Goal: Task Accomplishment & Management: Manage account settings

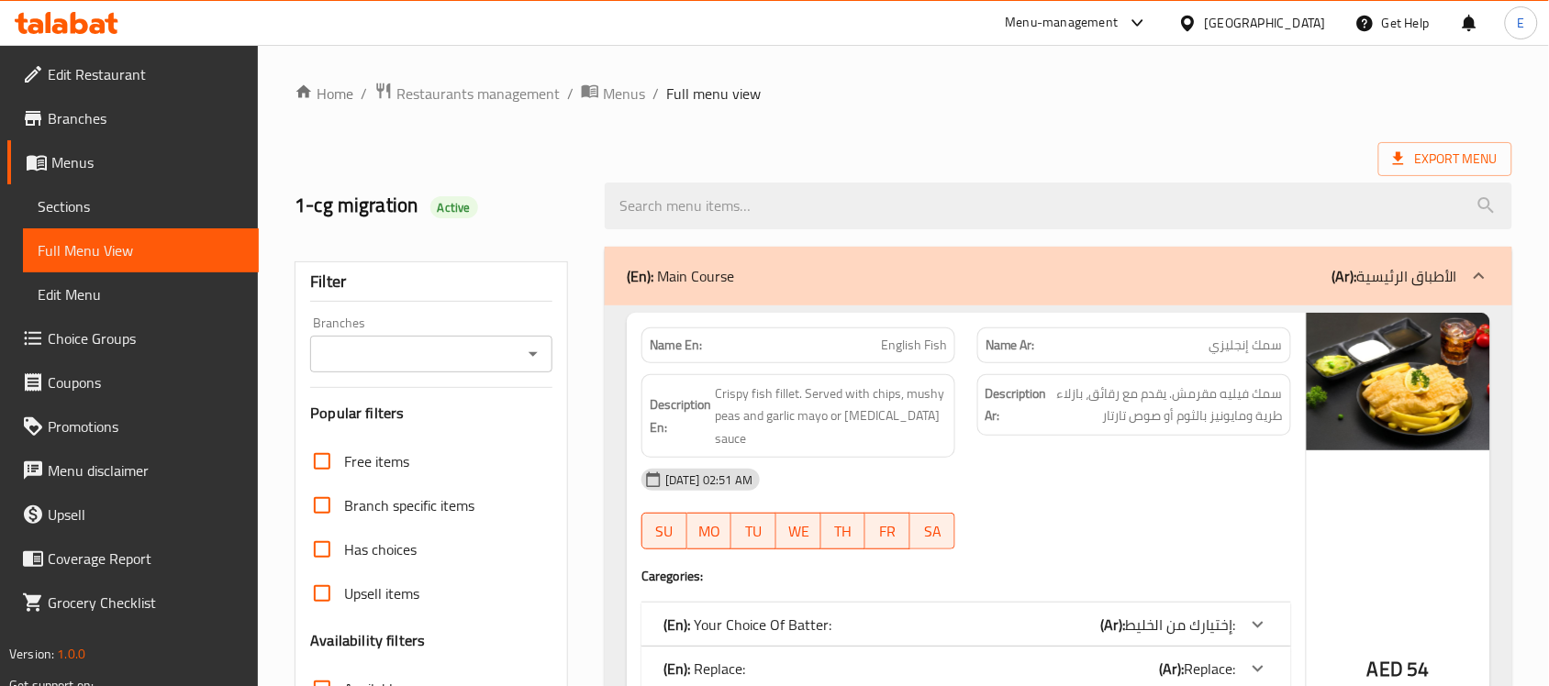
click at [1232, 11] on div "[GEOGRAPHIC_DATA]" at bounding box center [1251, 23] width 177 height 44
click at [1262, 19] on div "[GEOGRAPHIC_DATA]" at bounding box center [1265, 23] width 121 height 20
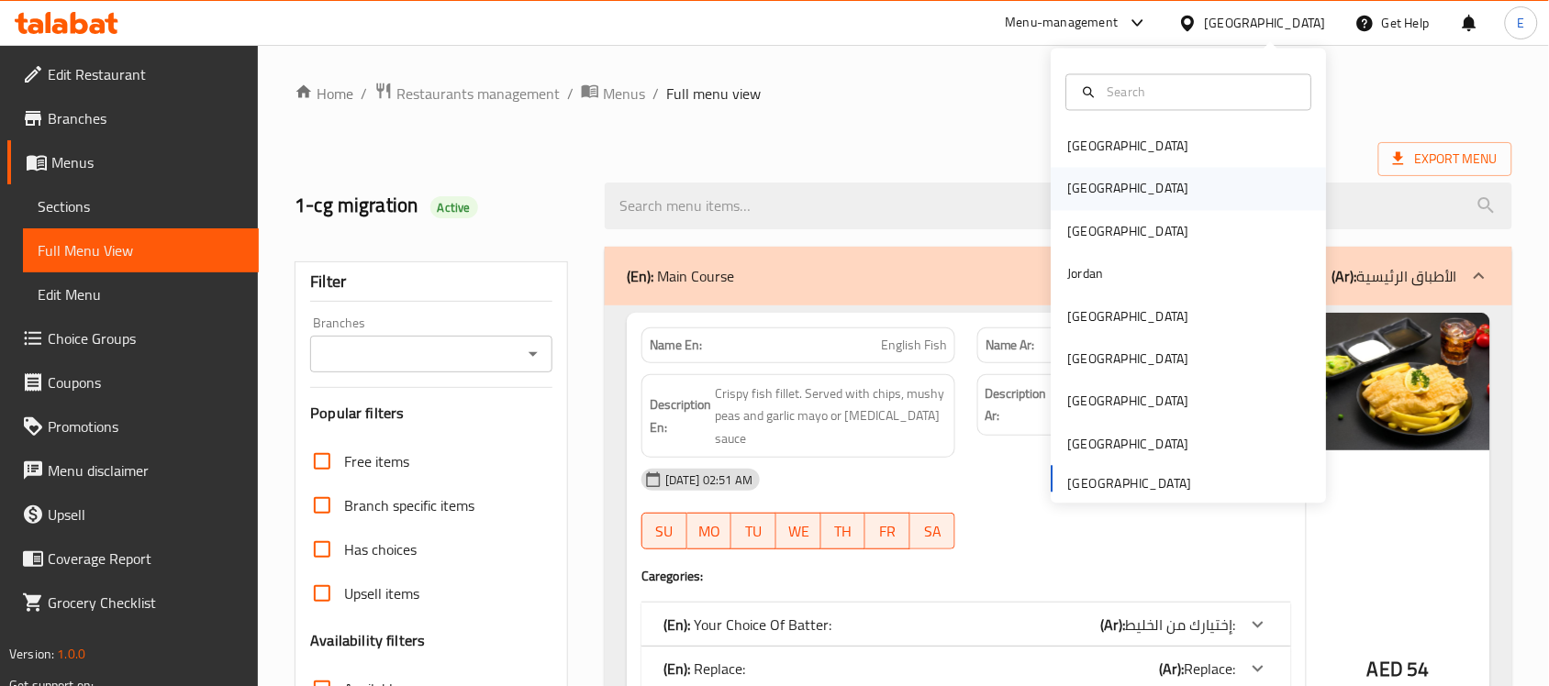
click at [1136, 179] on div "[GEOGRAPHIC_DATA]" at bounding box center [1188, 189] width 275 height 42
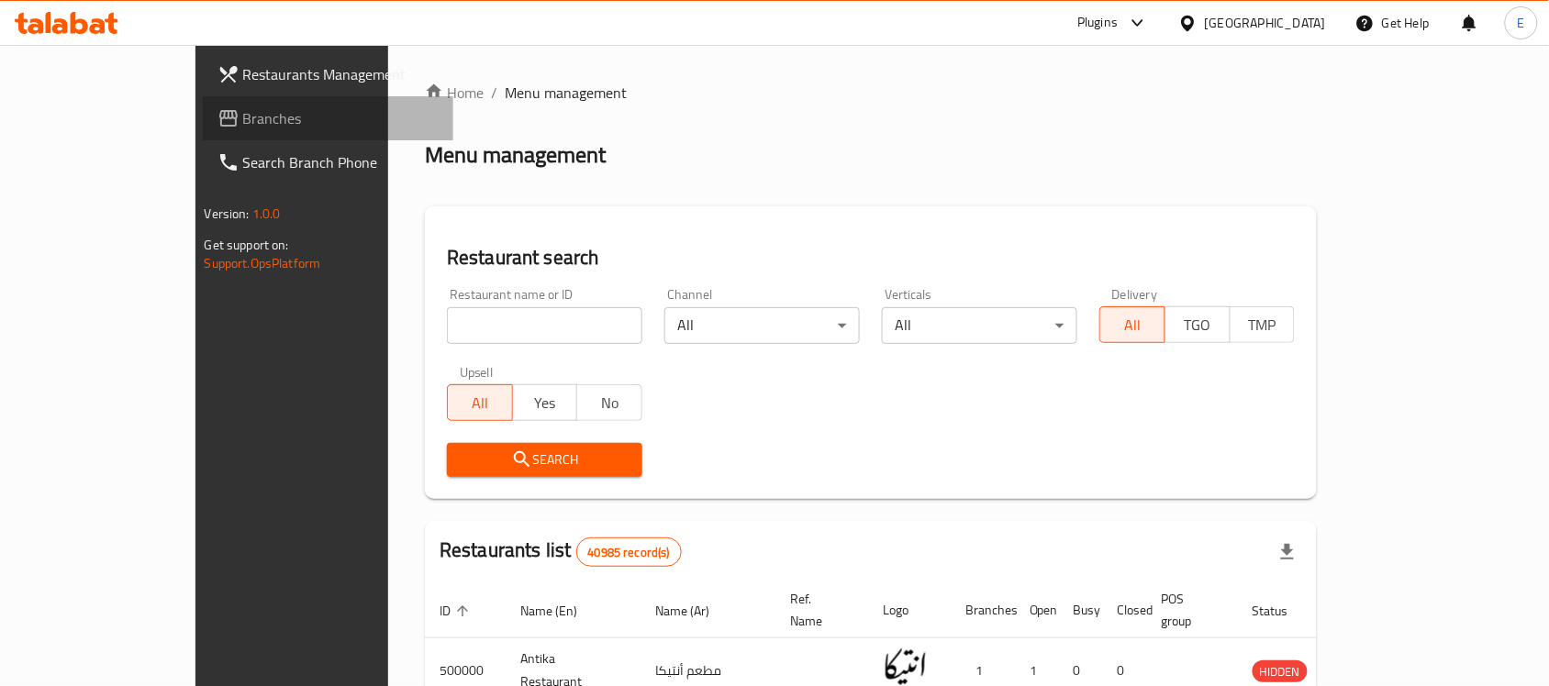
click at [203, 106] on link "Branches" at bounding box center [328, 118] width 251 height 44
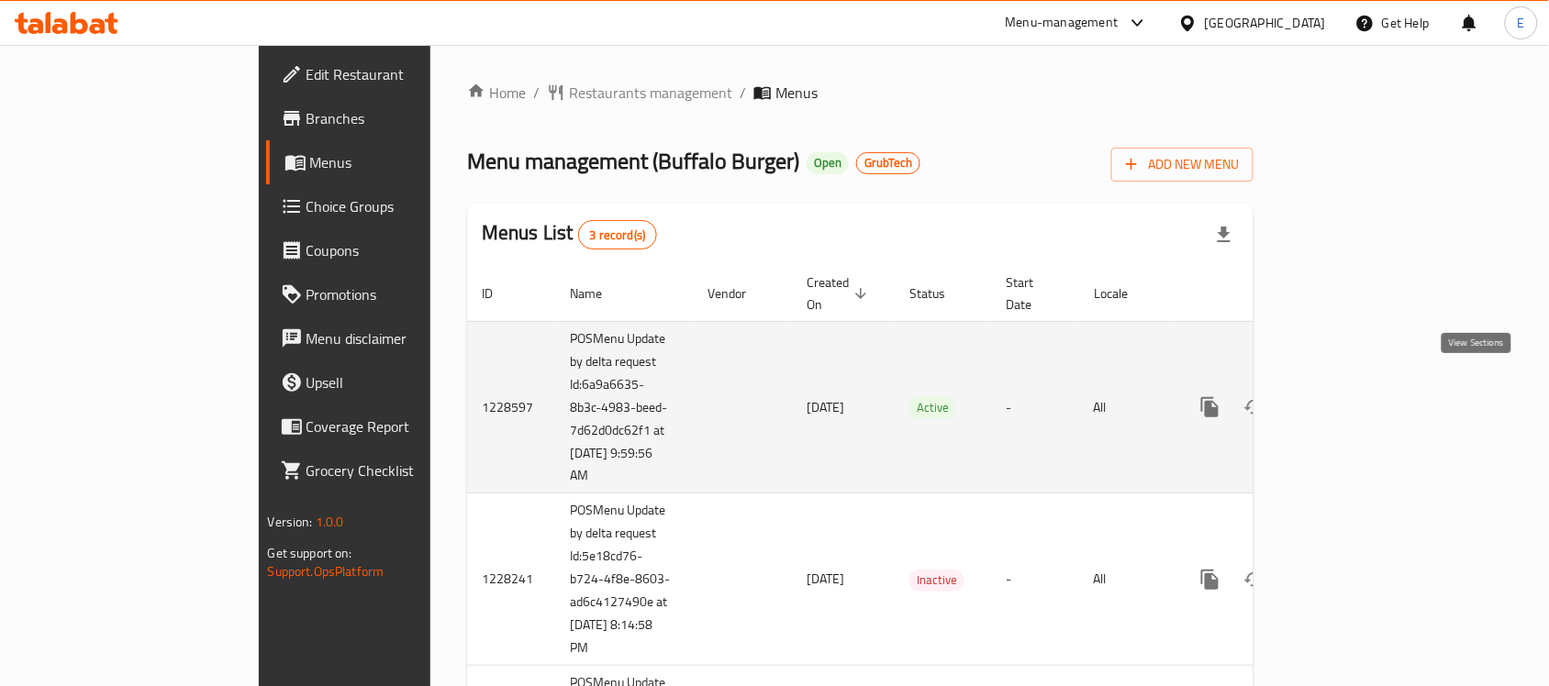
click at [1364, 385] on link "enhanced table" at bounding box center [1342, 407] width 44 height 44
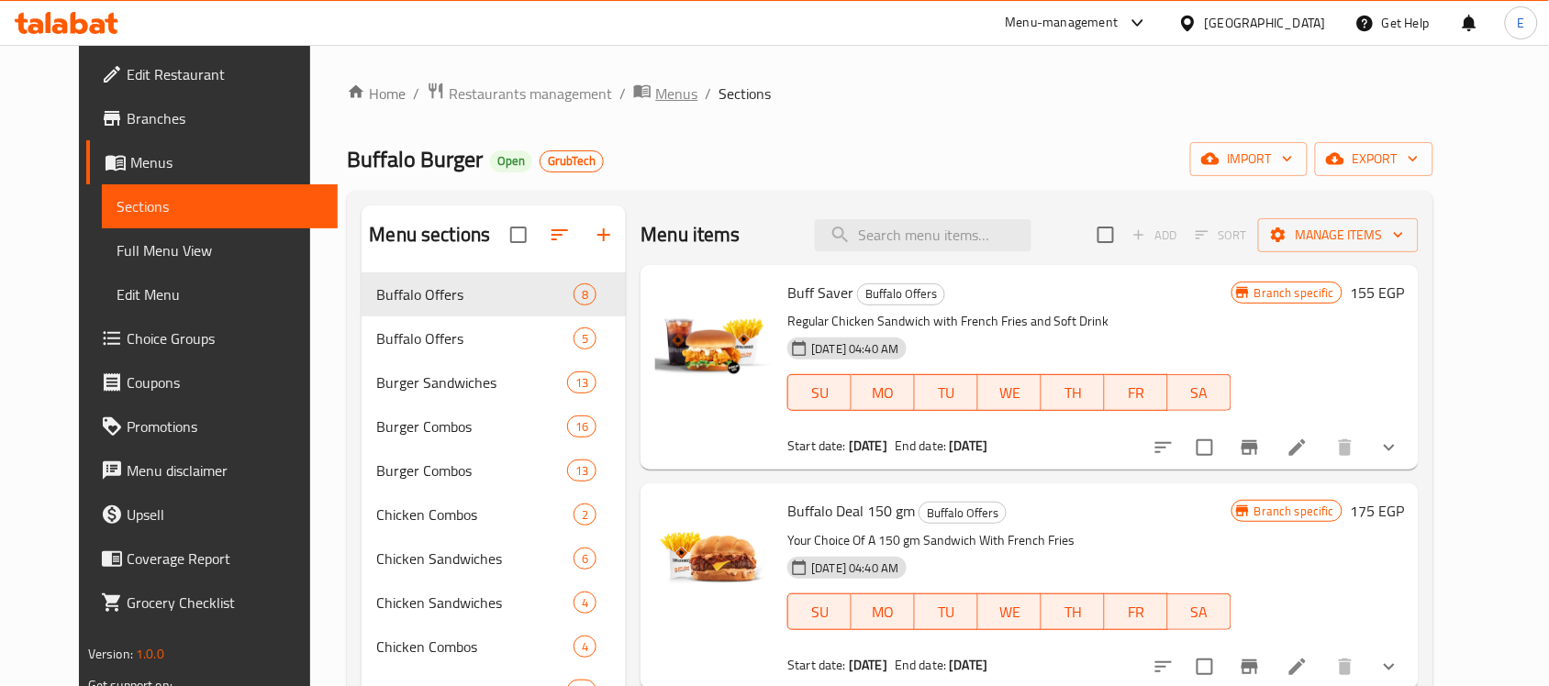
click at [655, 83] on span "Menus" at bounding box center [676, 94] width 42 height 22
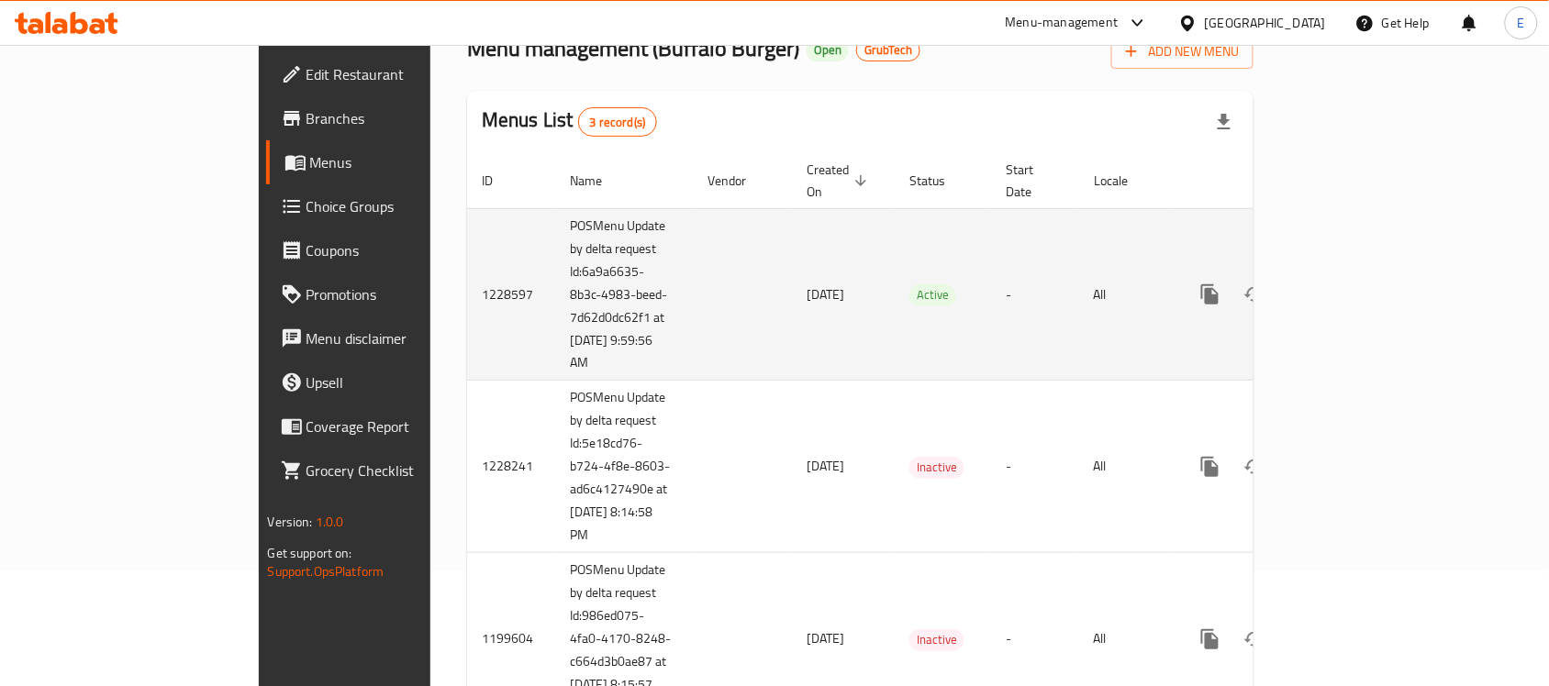
scroll to position [186, 0]
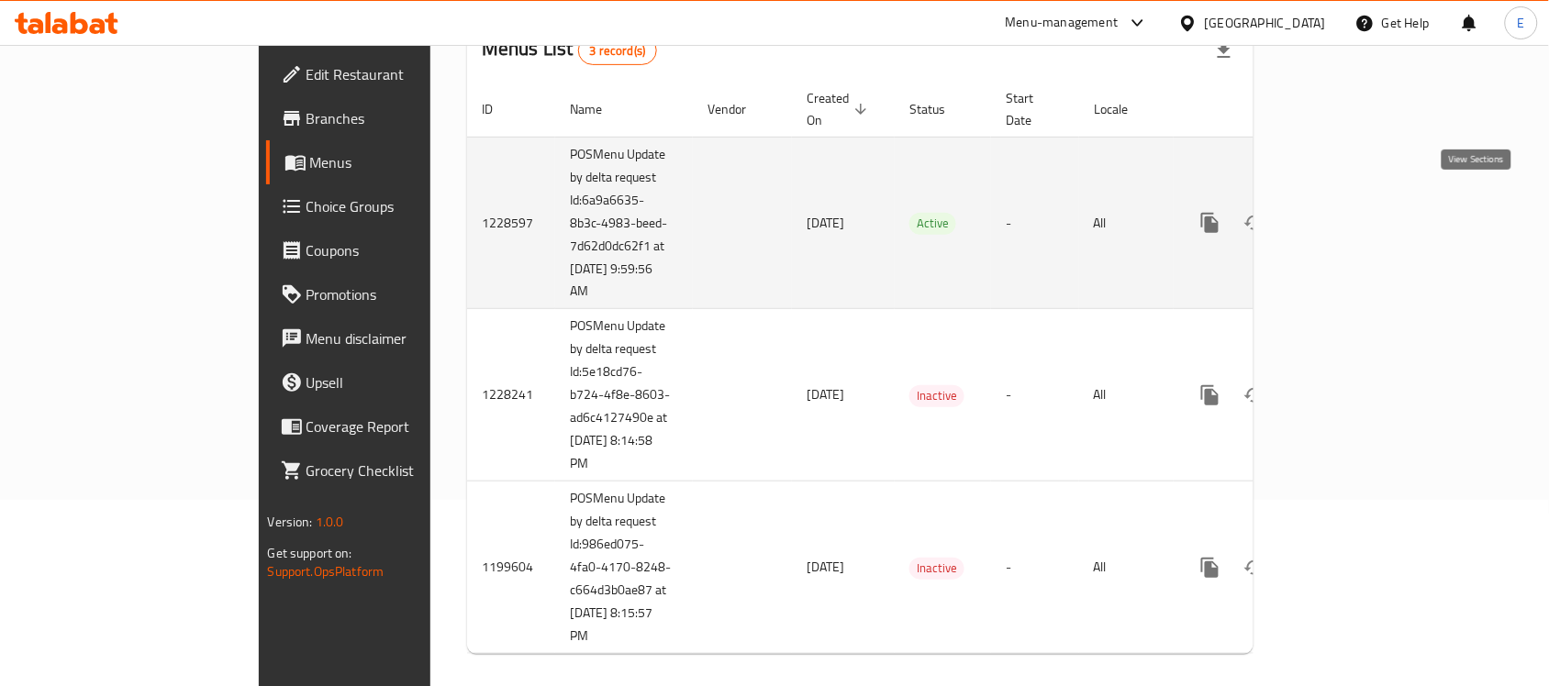
click at [1353, 212] on icon "enhanced table" at bounding box center [1342, 223] width 22 height 22
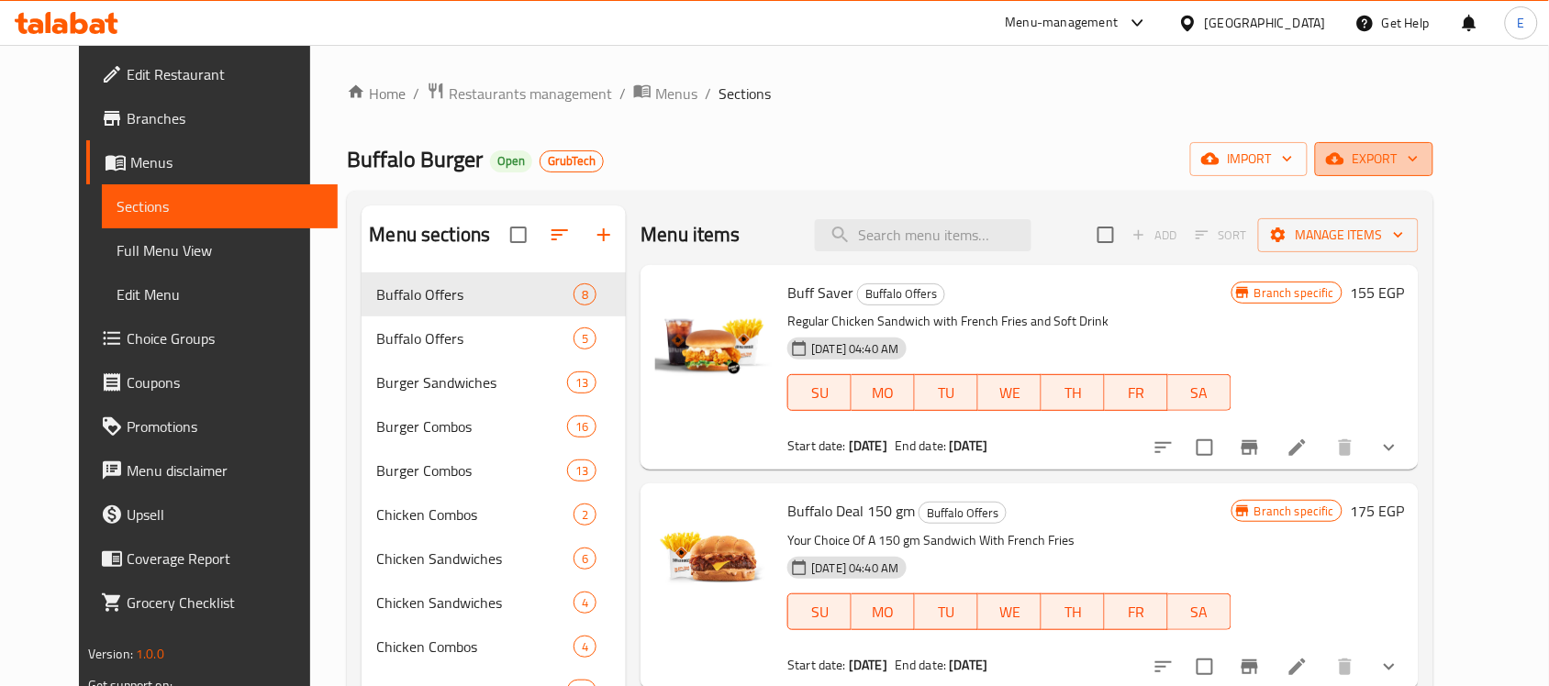
click at [1418, 150] on span "export" at bounding box center [1373, 159] width 89 height 23
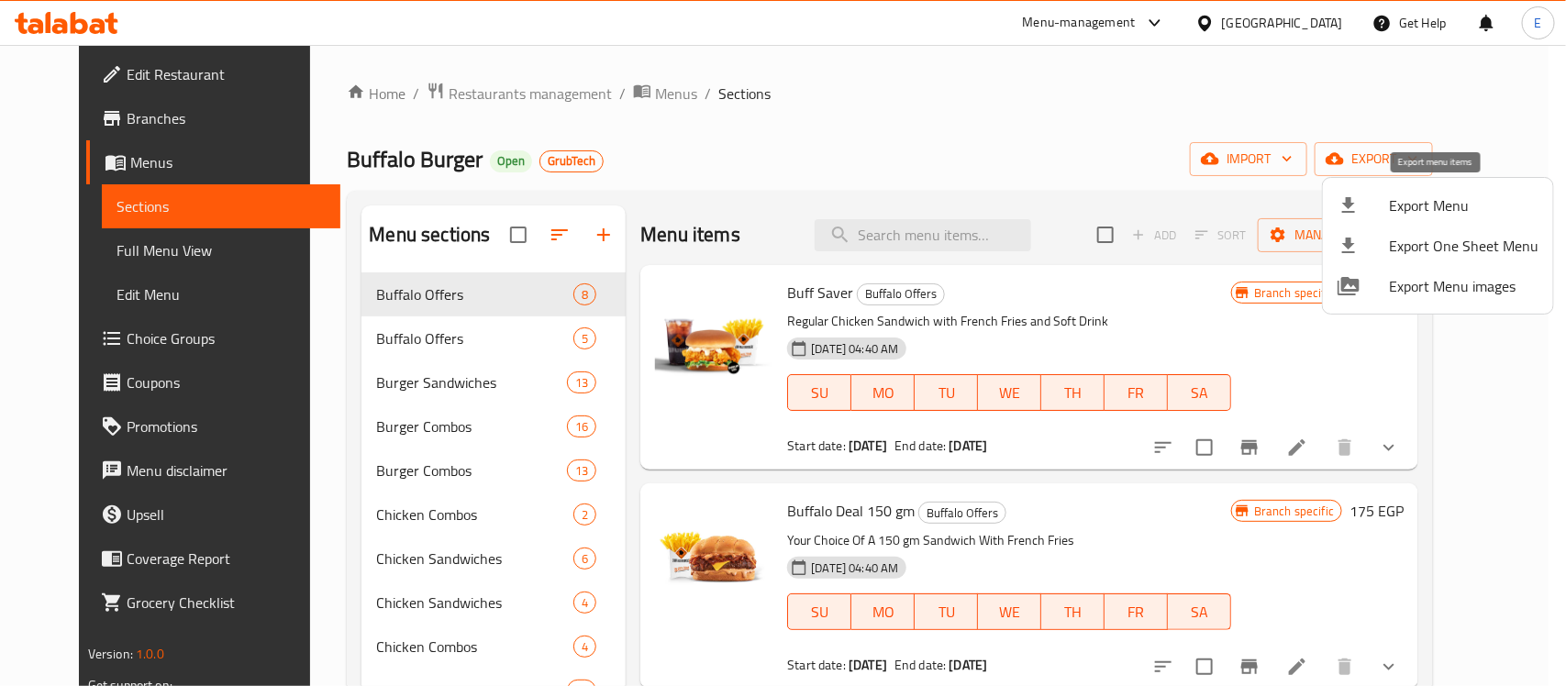
click at [1440, 207] on span "Export Menu" at bounding box center [1464, 206] width 150 height 22
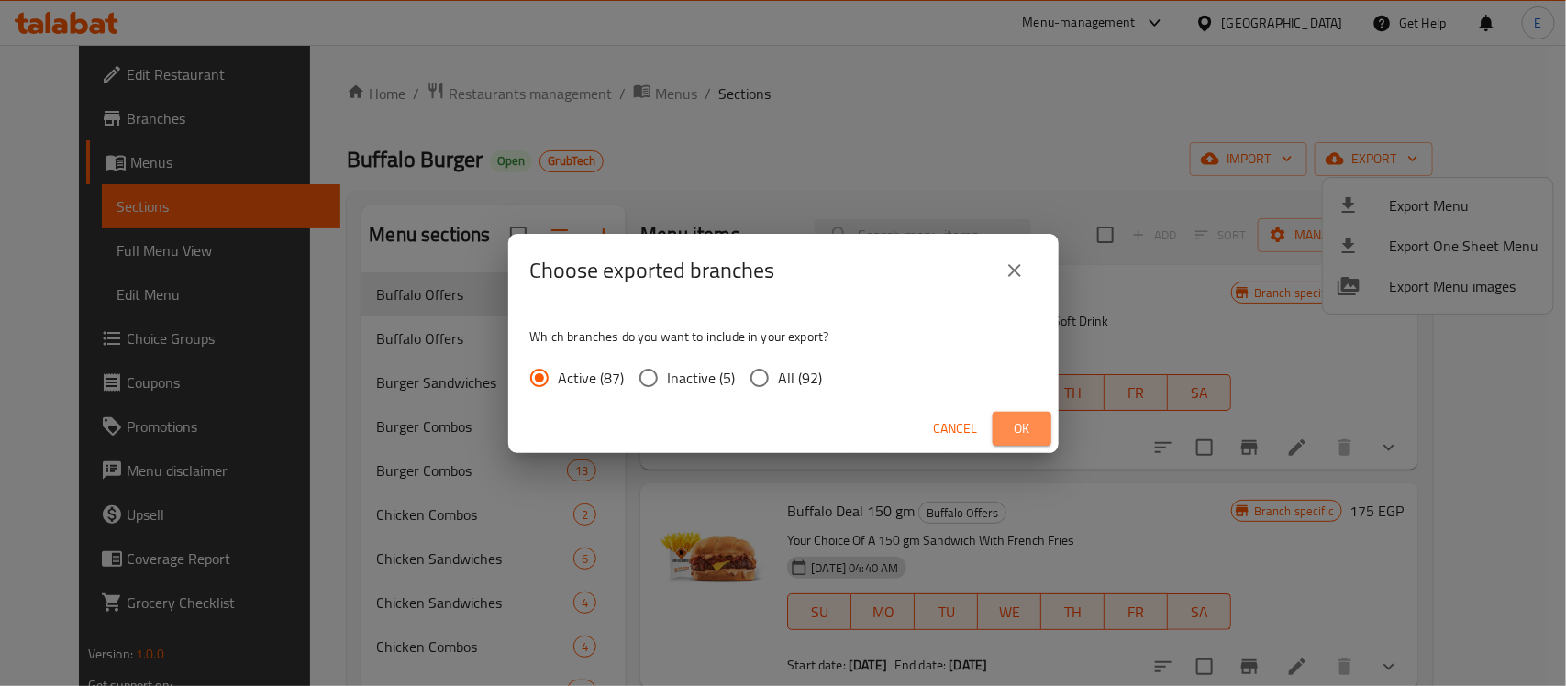
click at [1025, 414] on button "Ok" at bounding box center [1022, 429] width 59 height 34
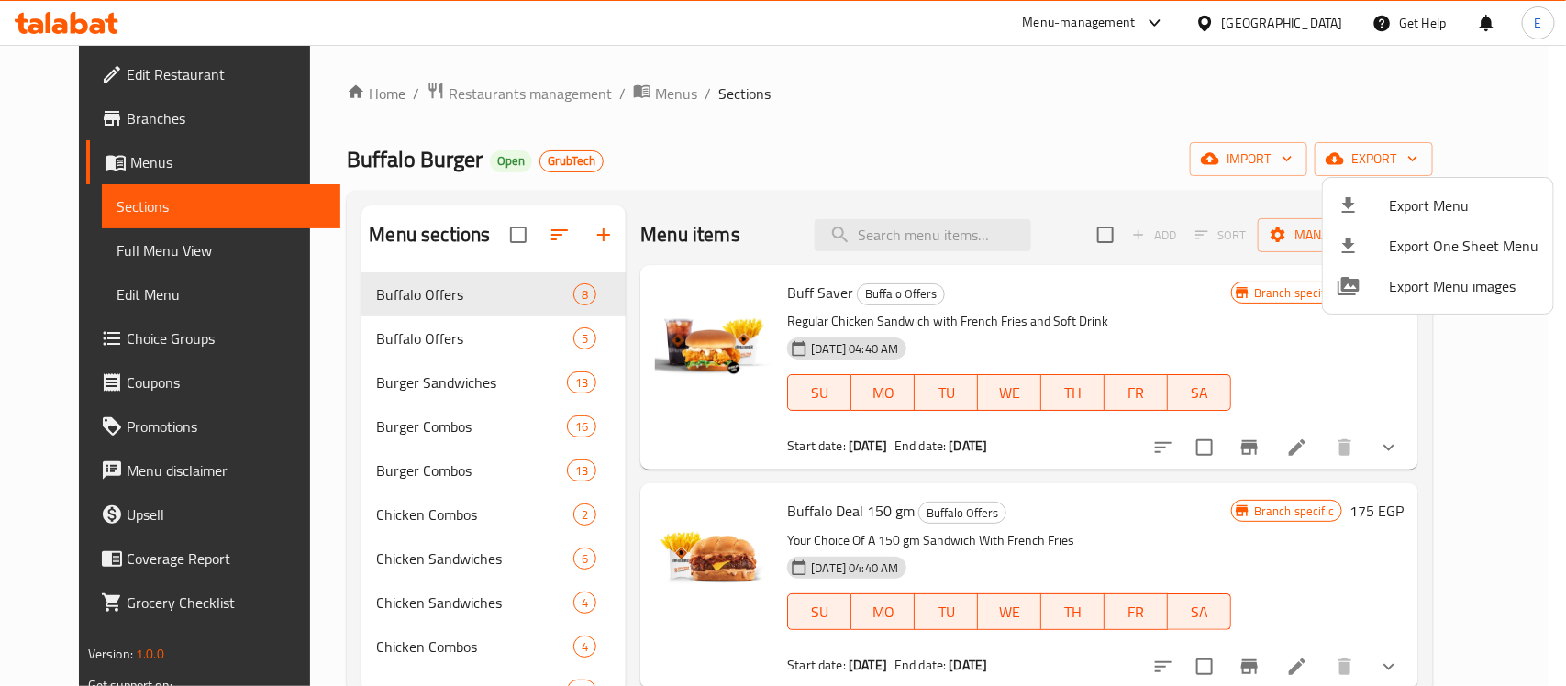
click at [73, 71] on div at bounding box center [783, 343] width 1566 height 686
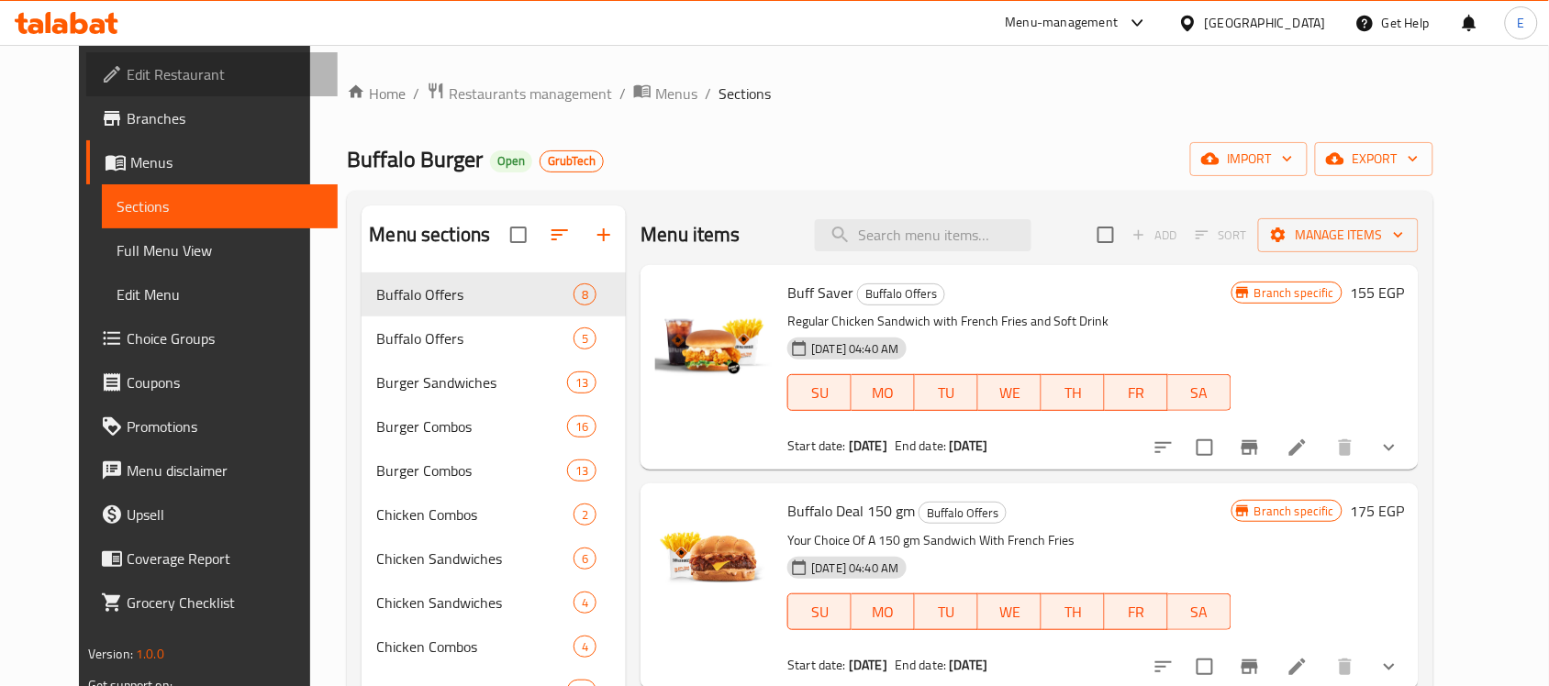
click at [127, 70] on span "Edit Restaurant" at bounding box center [225, 74] width 196 height 22
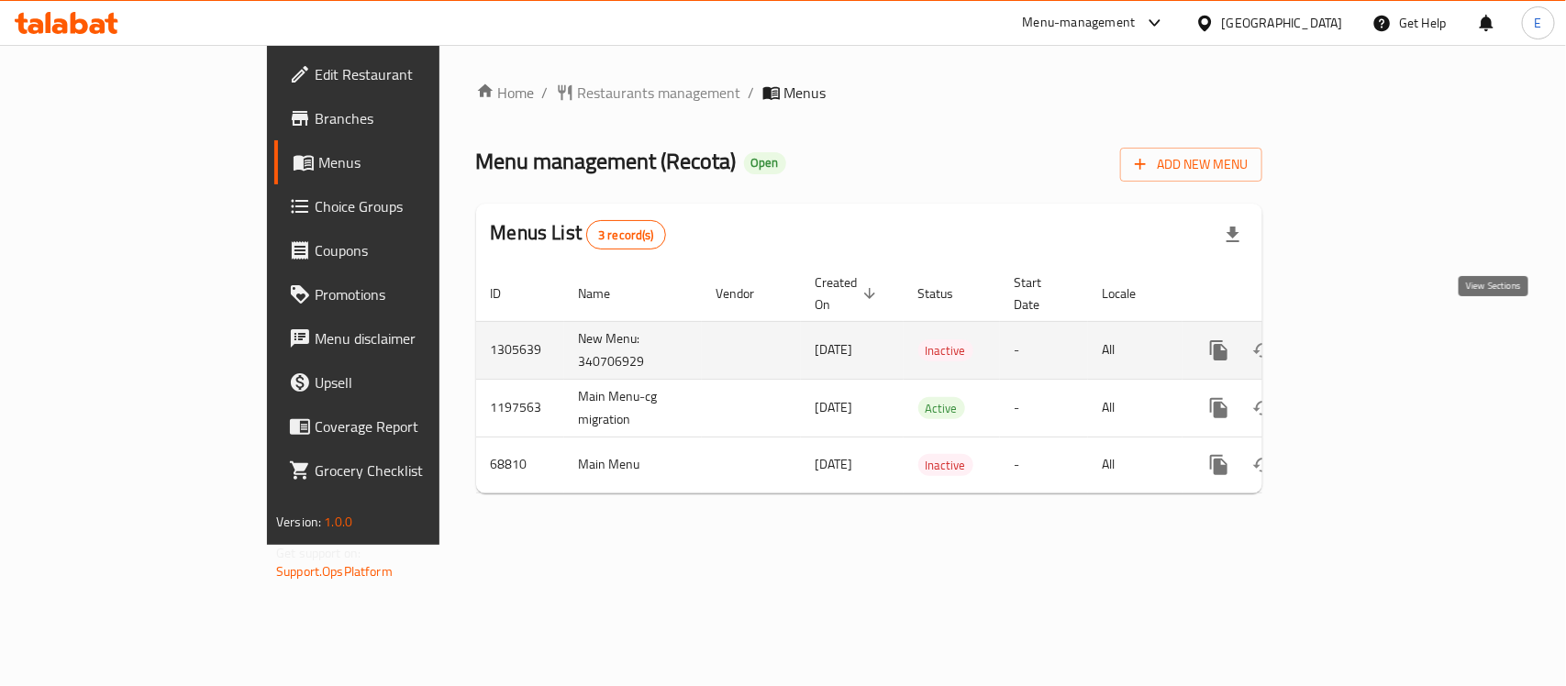
click at [1362, 339] on icon "enhanced table" at bounding box center [1351, 350] width 22 height 22
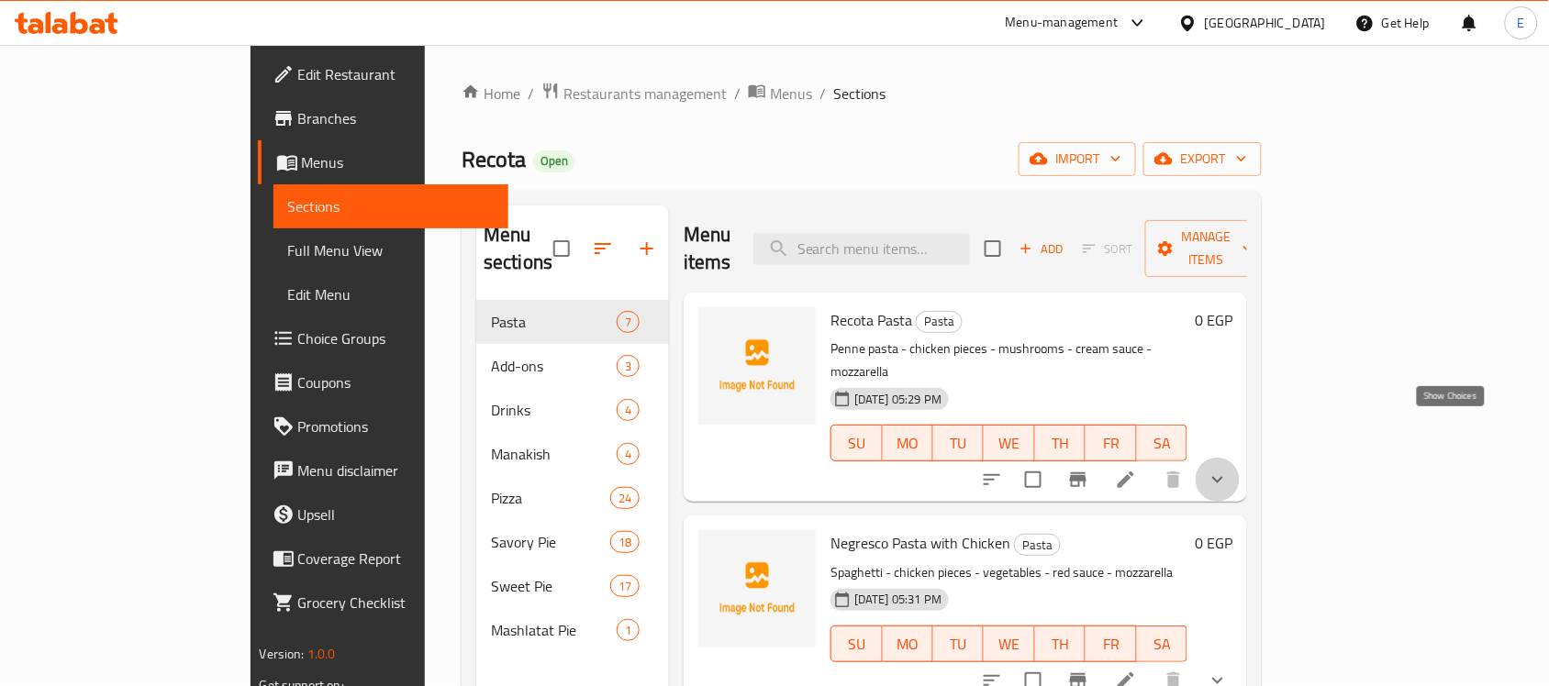
click at [1228, 469] on icon "show more" at bounding box center [1217, 480] width 22 height 22
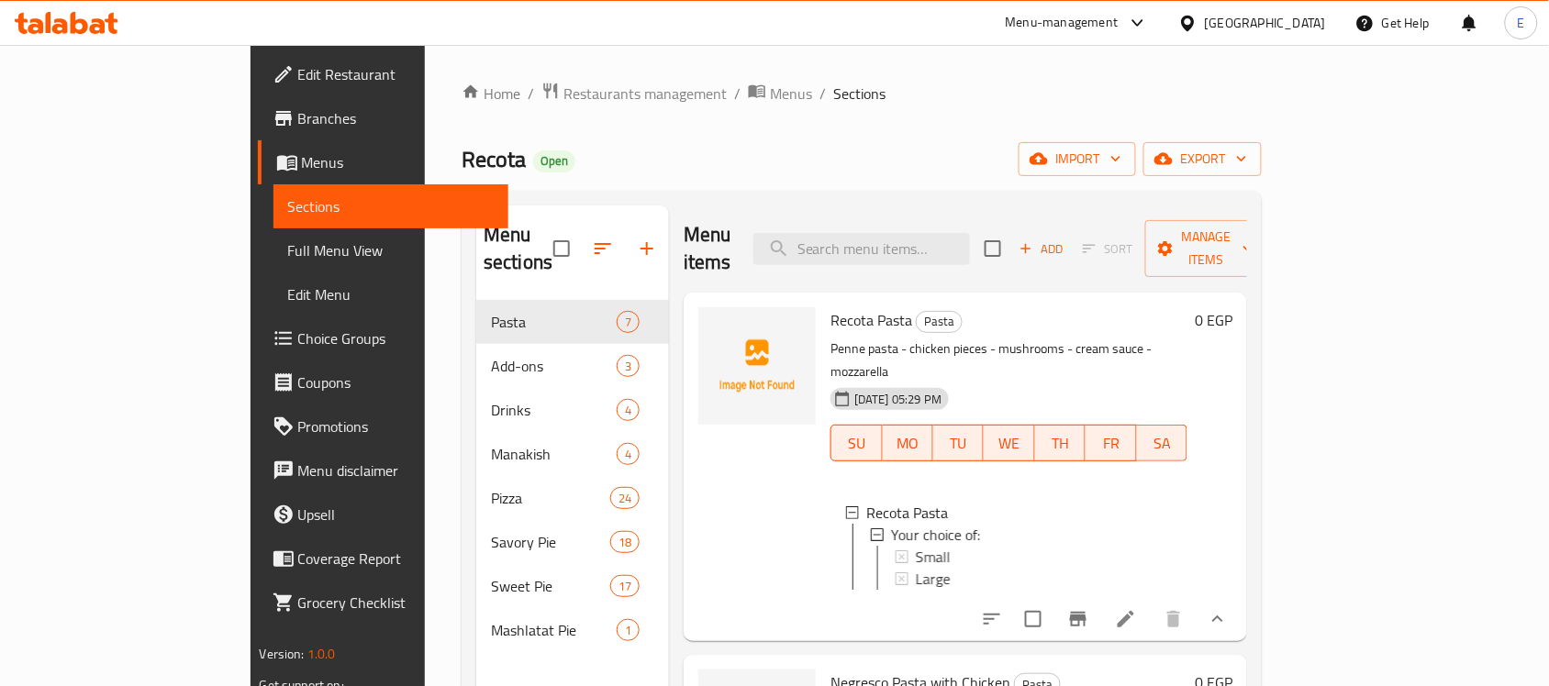
scroll to position [2, 0]
click at [1025, 544] on div "Small" at bounding box center [1043, 555] width 259 height 22
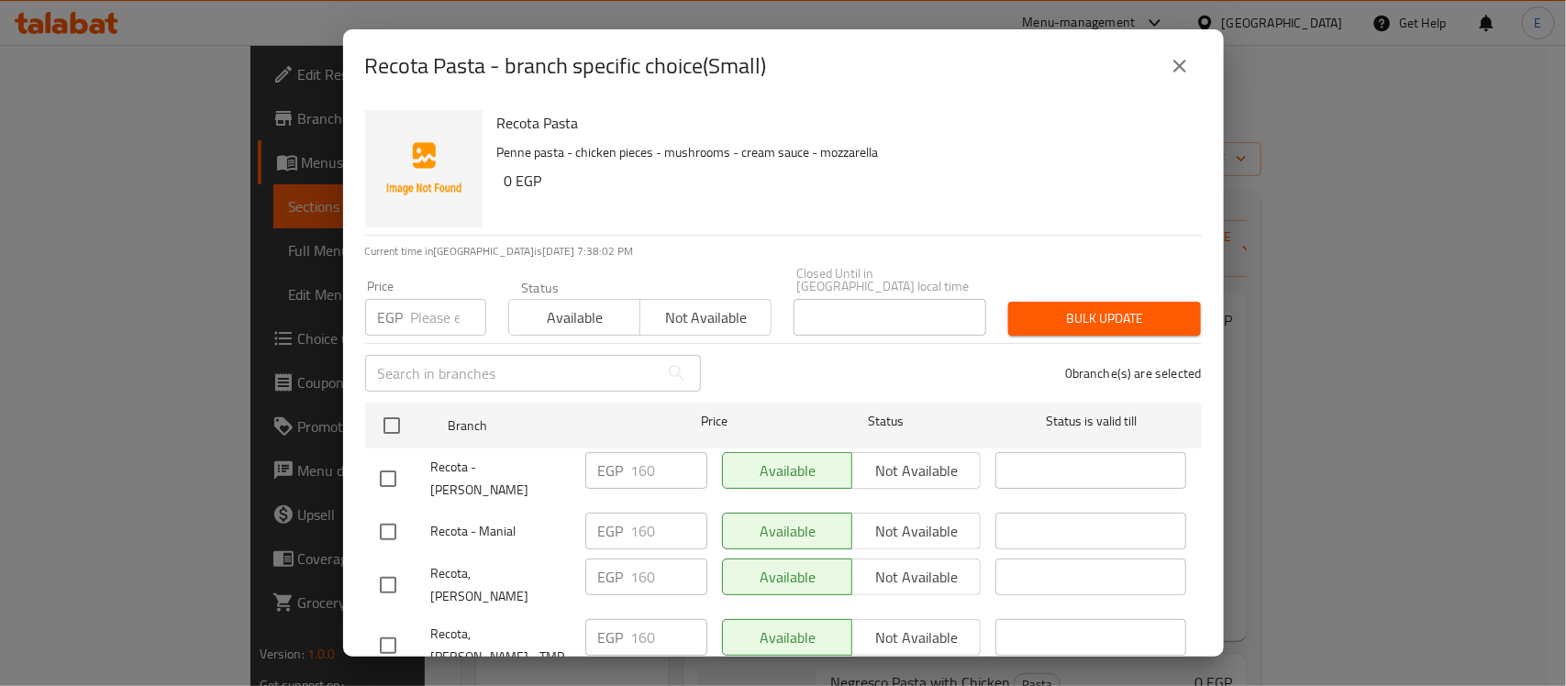
click at [1162, 60] on button "close" at bounding box center [1180, 66] width 44 height 44
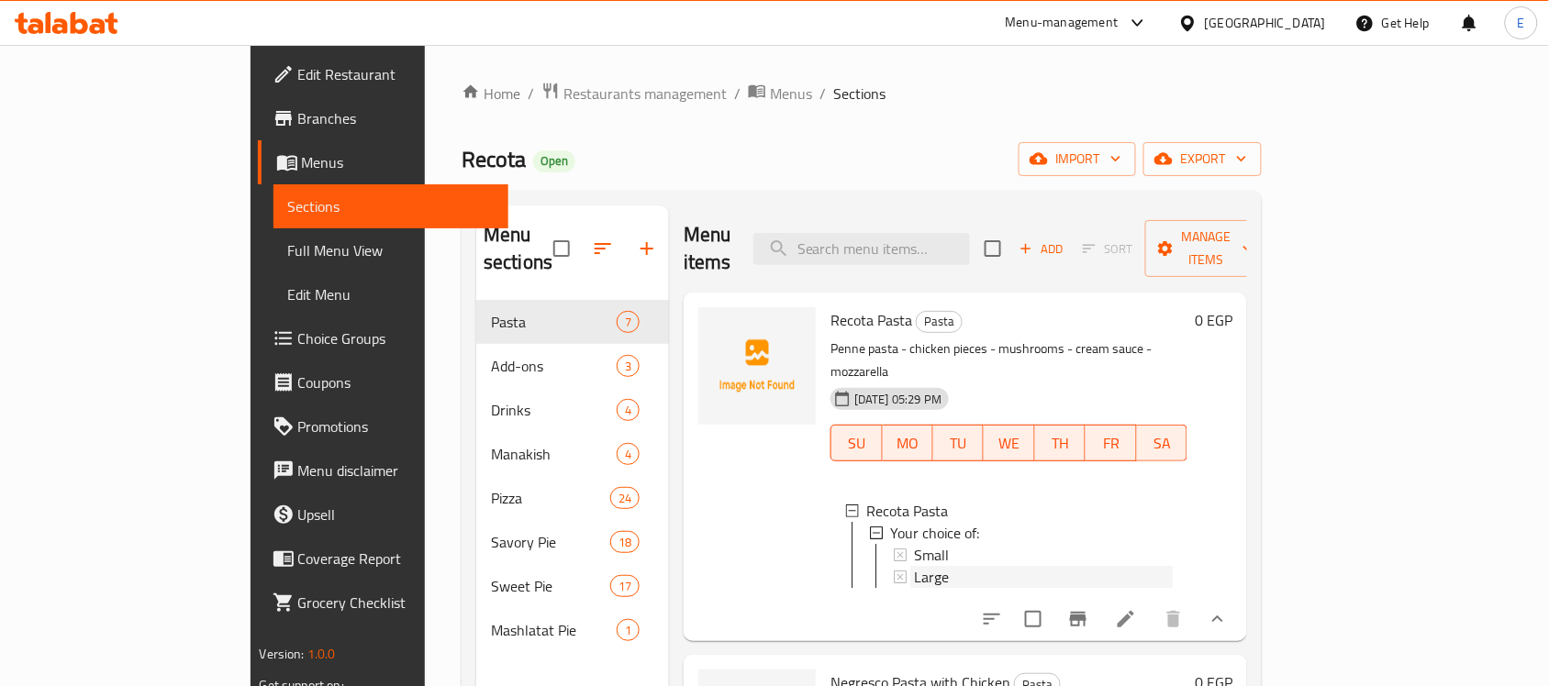
click at [924, 566] on div "Large" at bounding box center [1043, 577] width 259 height 22
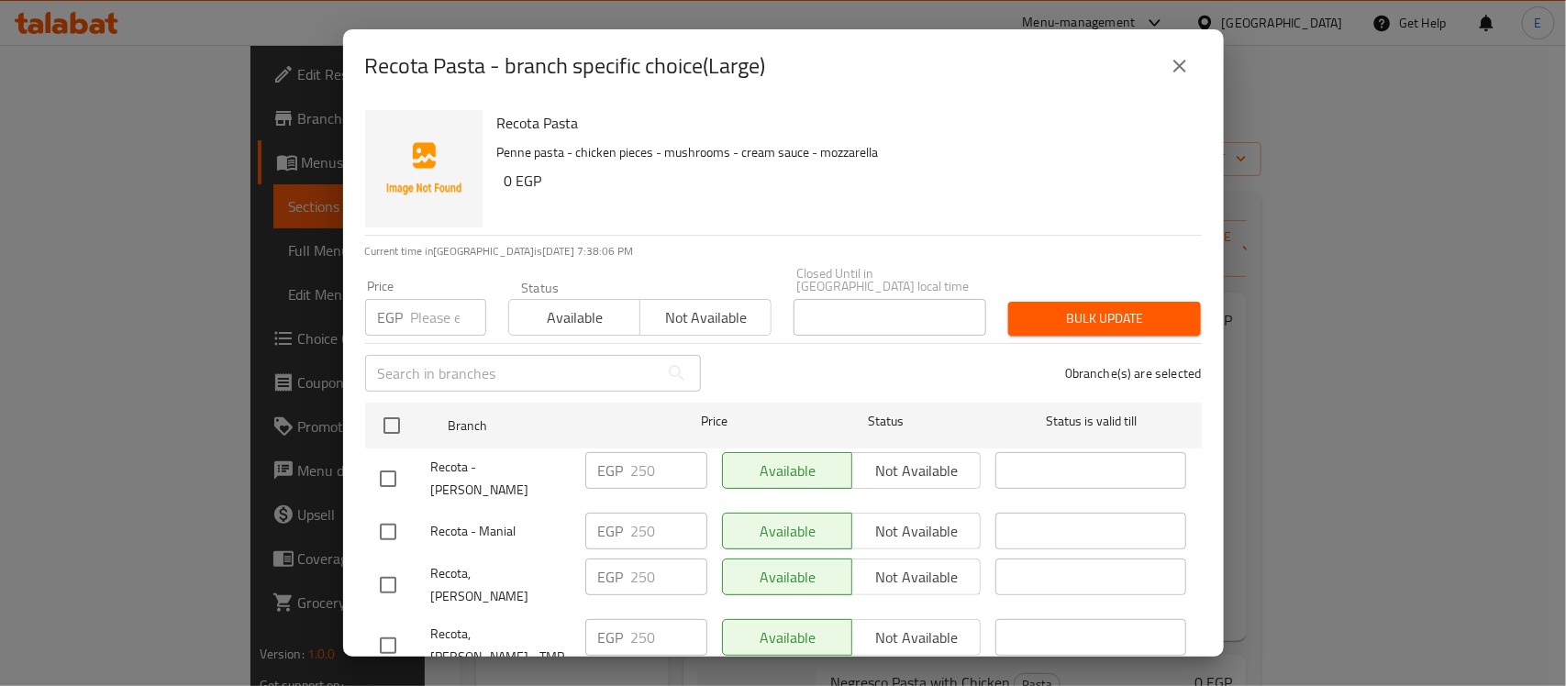
click at [1173, 73] on icon "close" at bounding box center [1180, 66] width 22 height 22
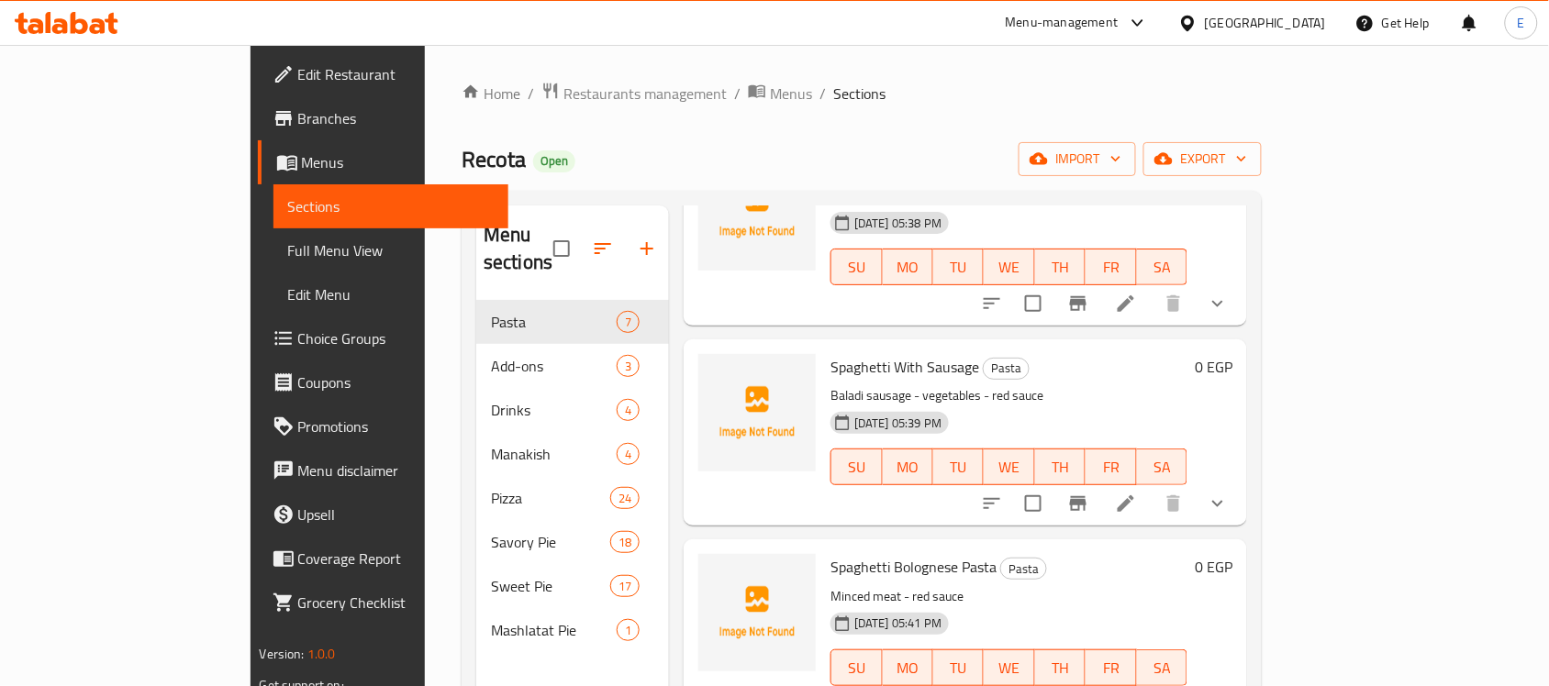
scroll to position [258, 0]
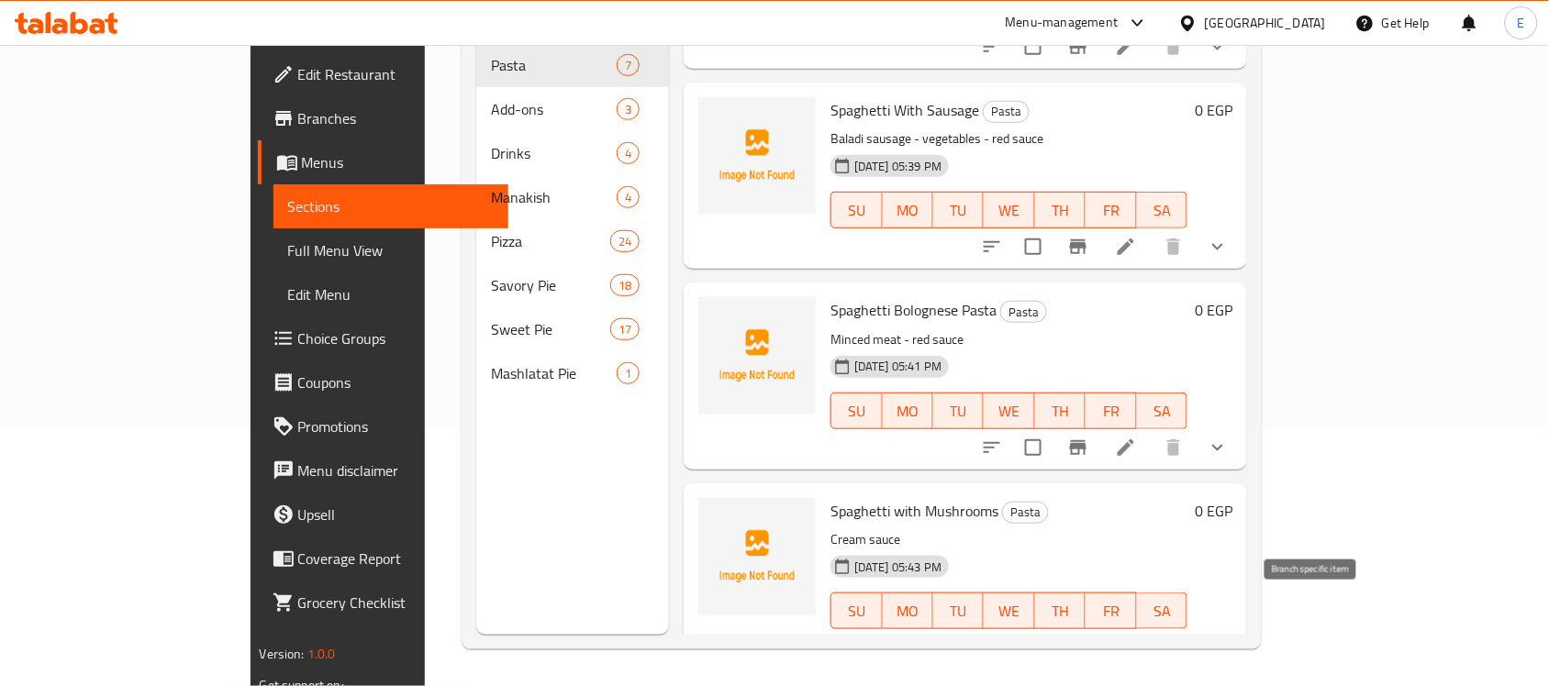
click at [1086, 640] on icon "Branch-specific-item" at bounding box center [1078, 647] width 17 height 15
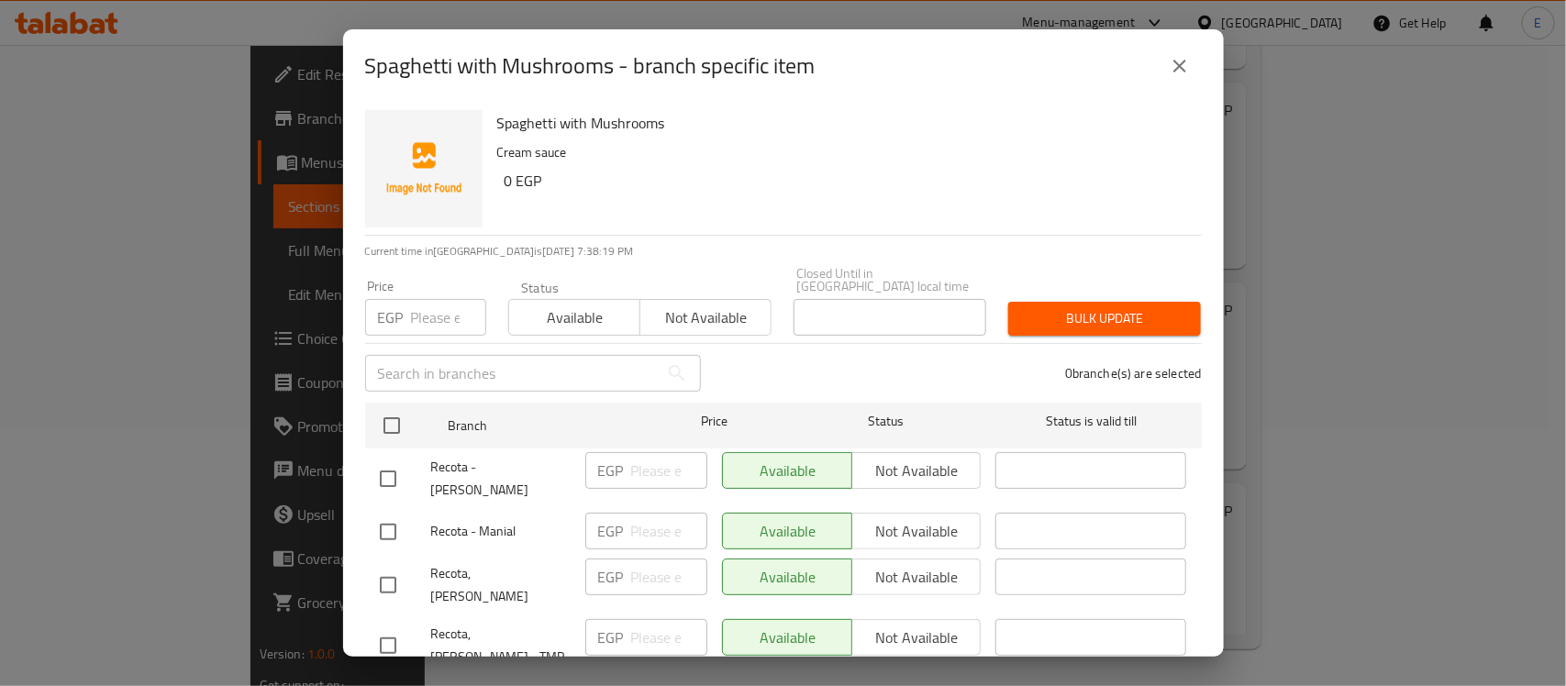
click at [1162, 62] on button "close" at bounding box center [1180, 66] width 44 height 44
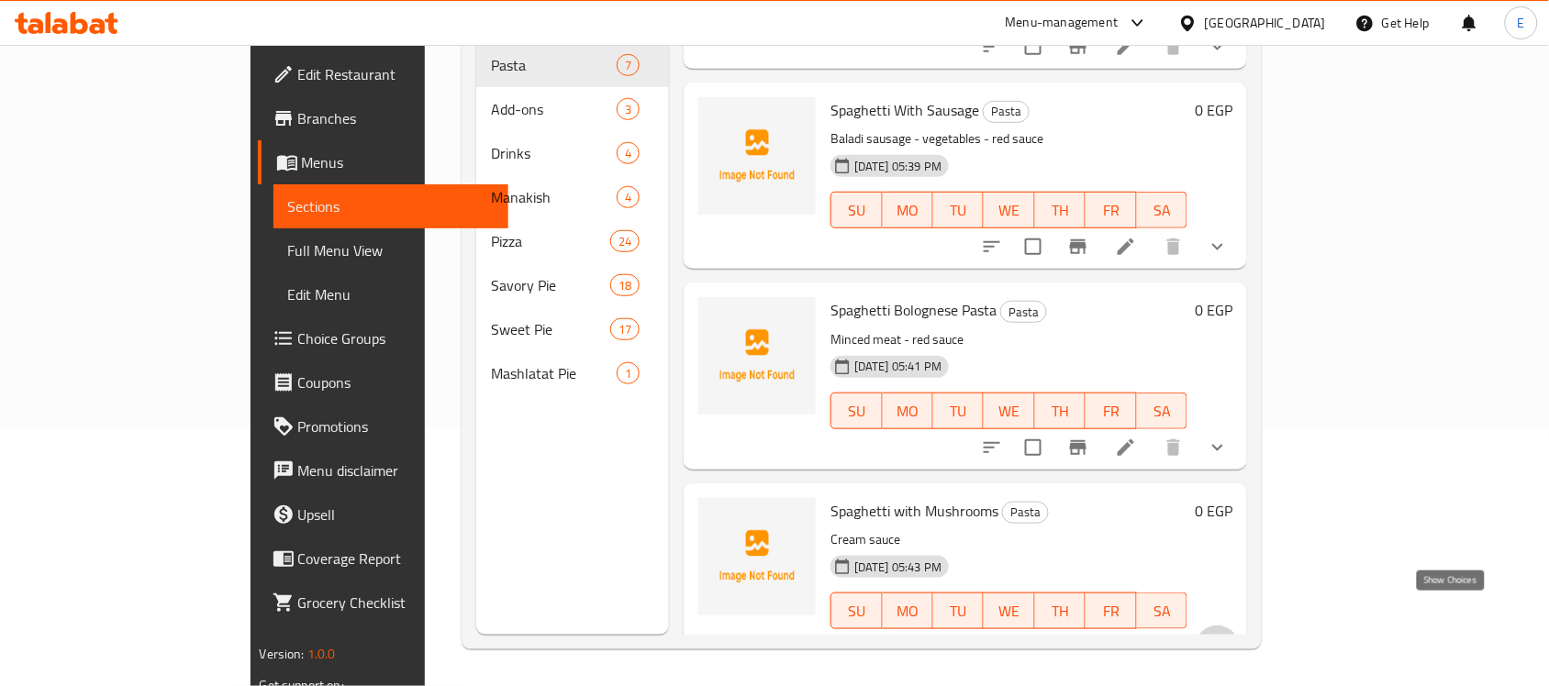
click at [1228, 637] on icon "show more" at bounding box center [1217, 648] width 22 height 22
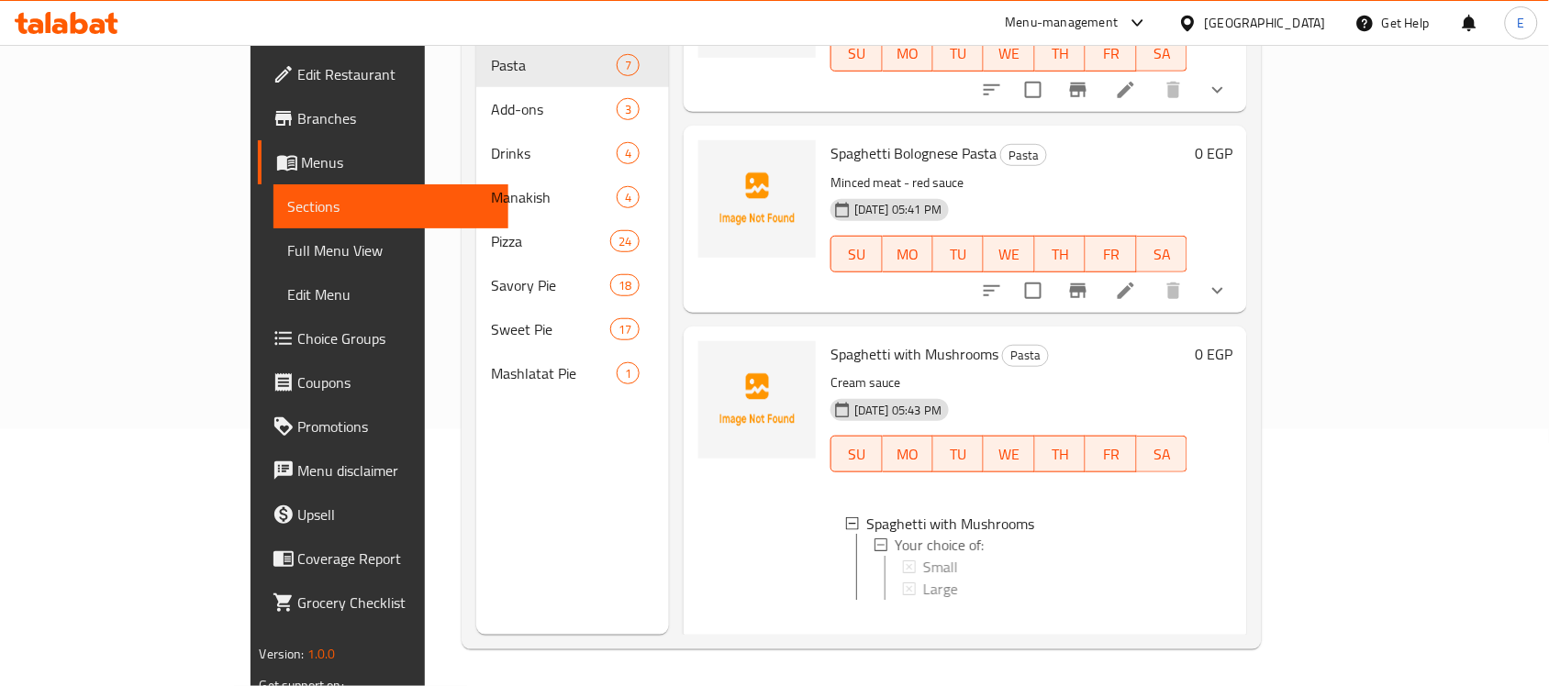
scroll to position [2, 0]
click at [914, 555] on span "Small" at bounding box center [931, 566] width 35 height 22
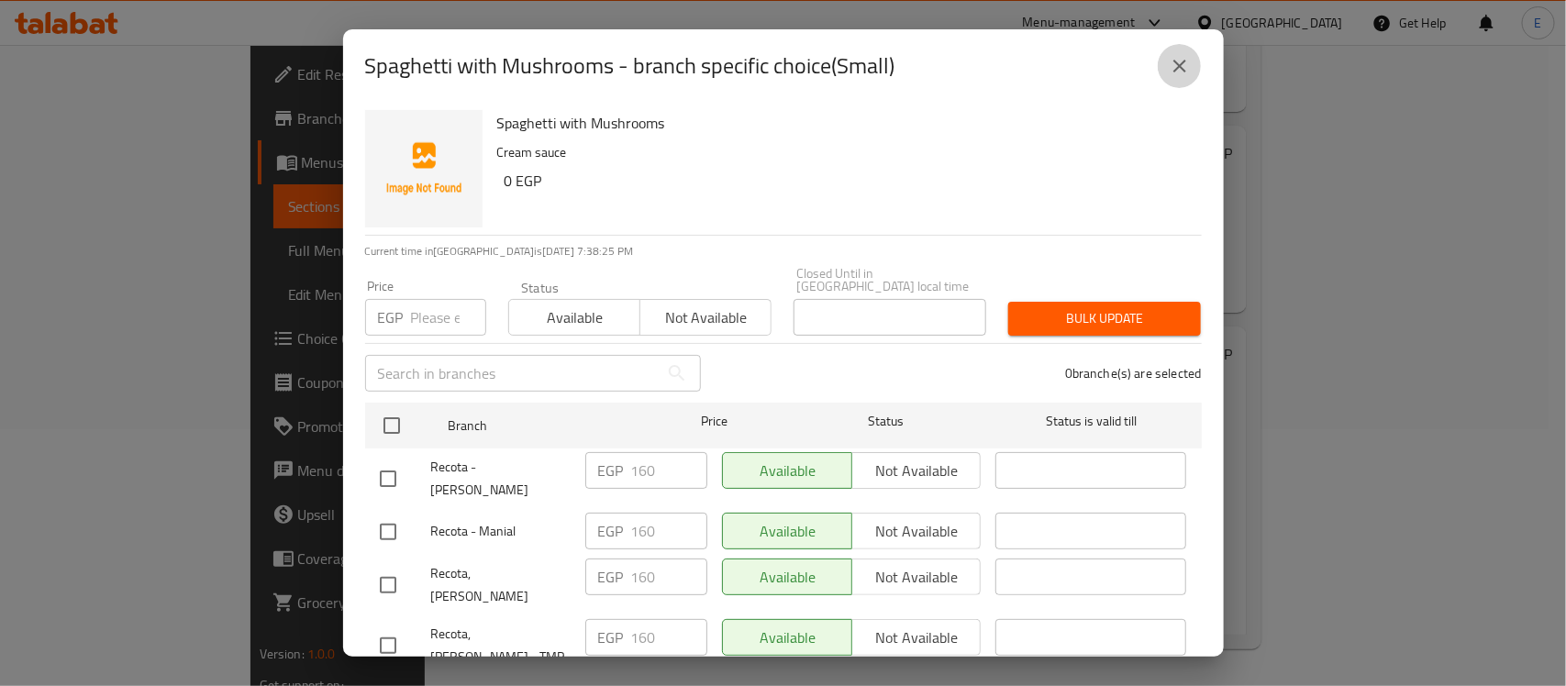
click at [1184, 78] on button "close" at bounding box center [1180, 66] width 44 height 44
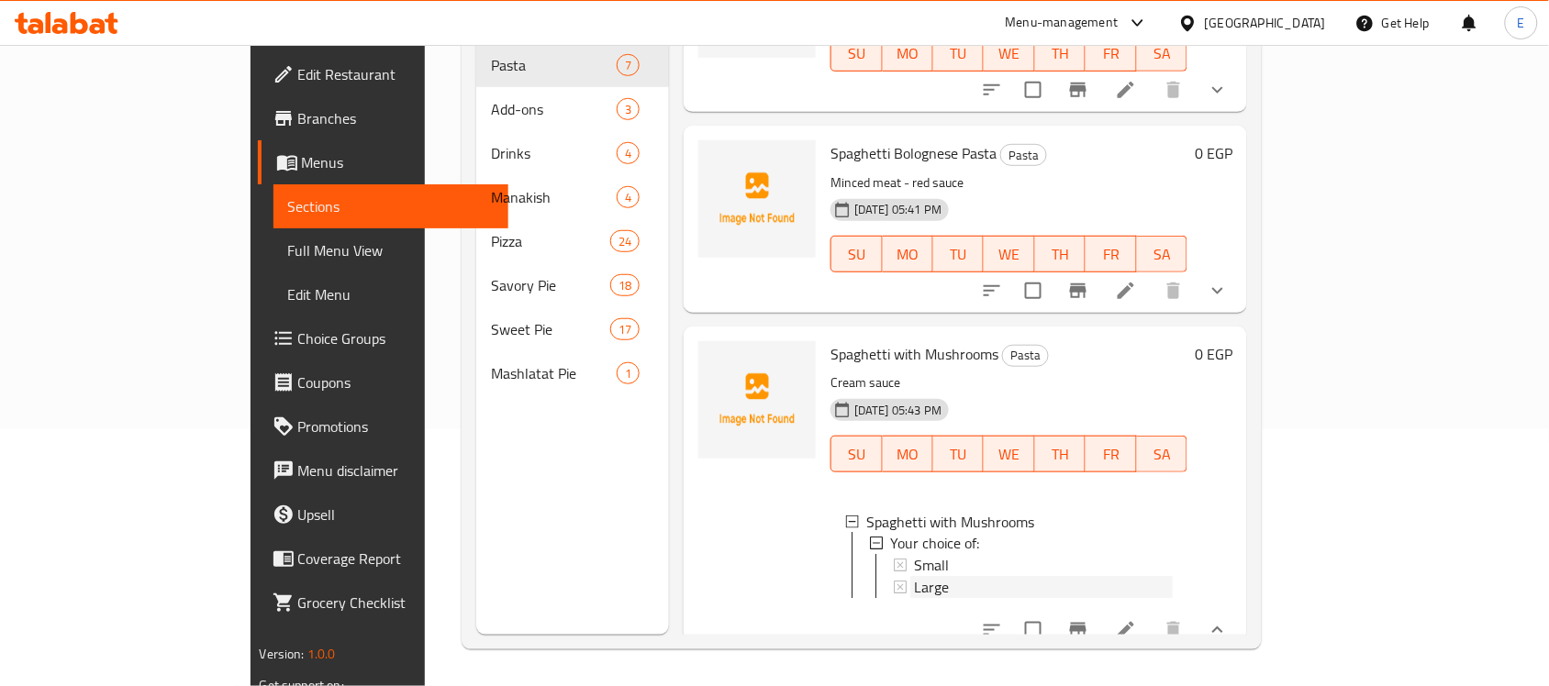
click at [955, 577] on div "Large" at bounding box center [1043, 588] width 259 height 22
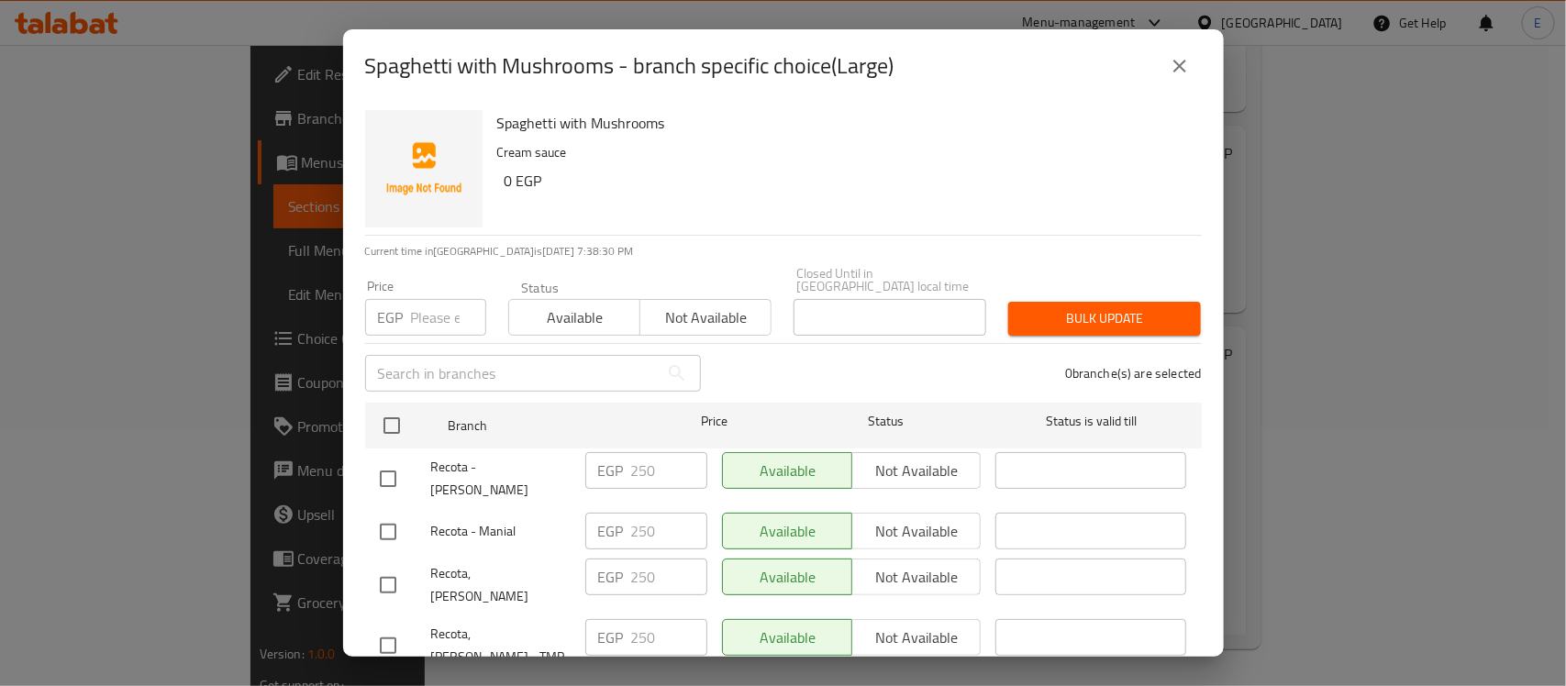
click at [1190, 70] on icon "close" at bounding box center [1180, 66] width 22 height 22
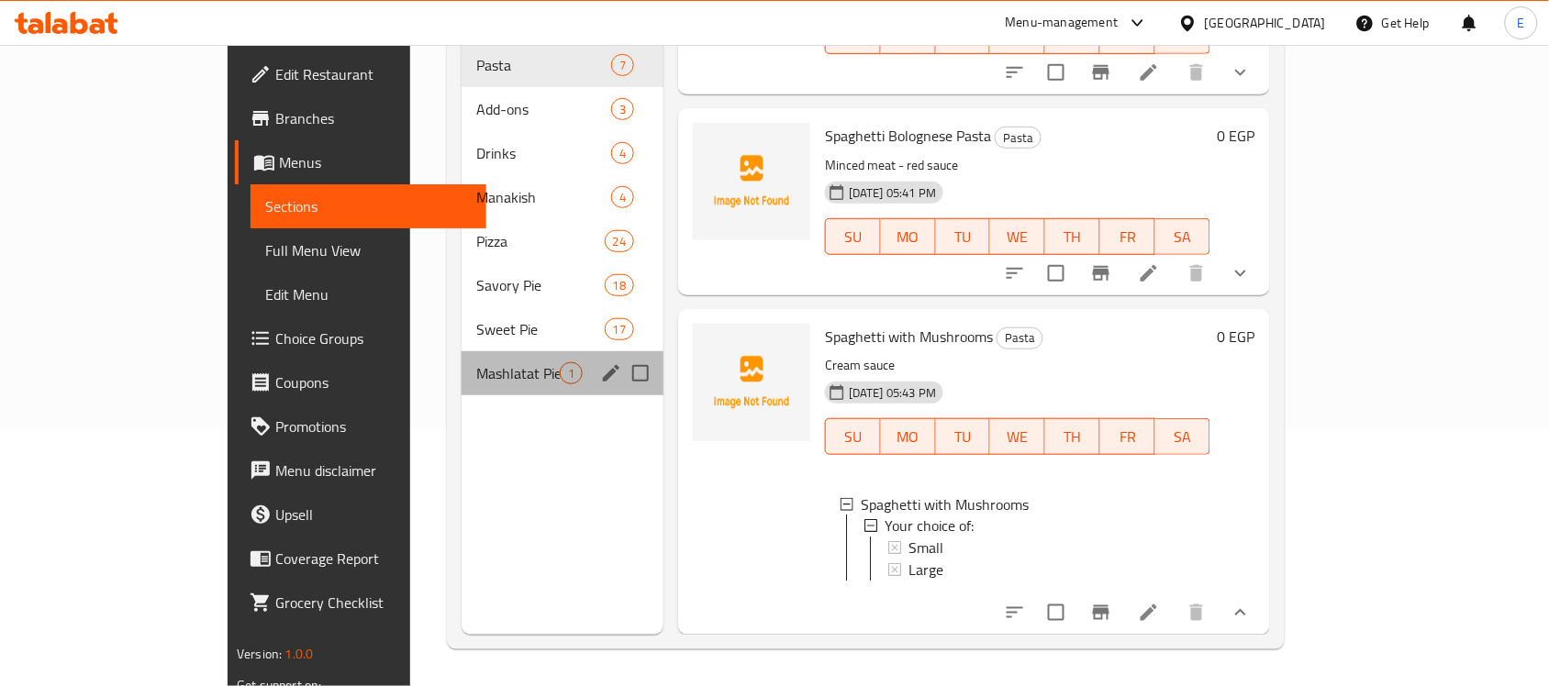
click at [461, 356] on div "Mashlatat Pie 1" at bounding box center [562, 373] width 202 height 44
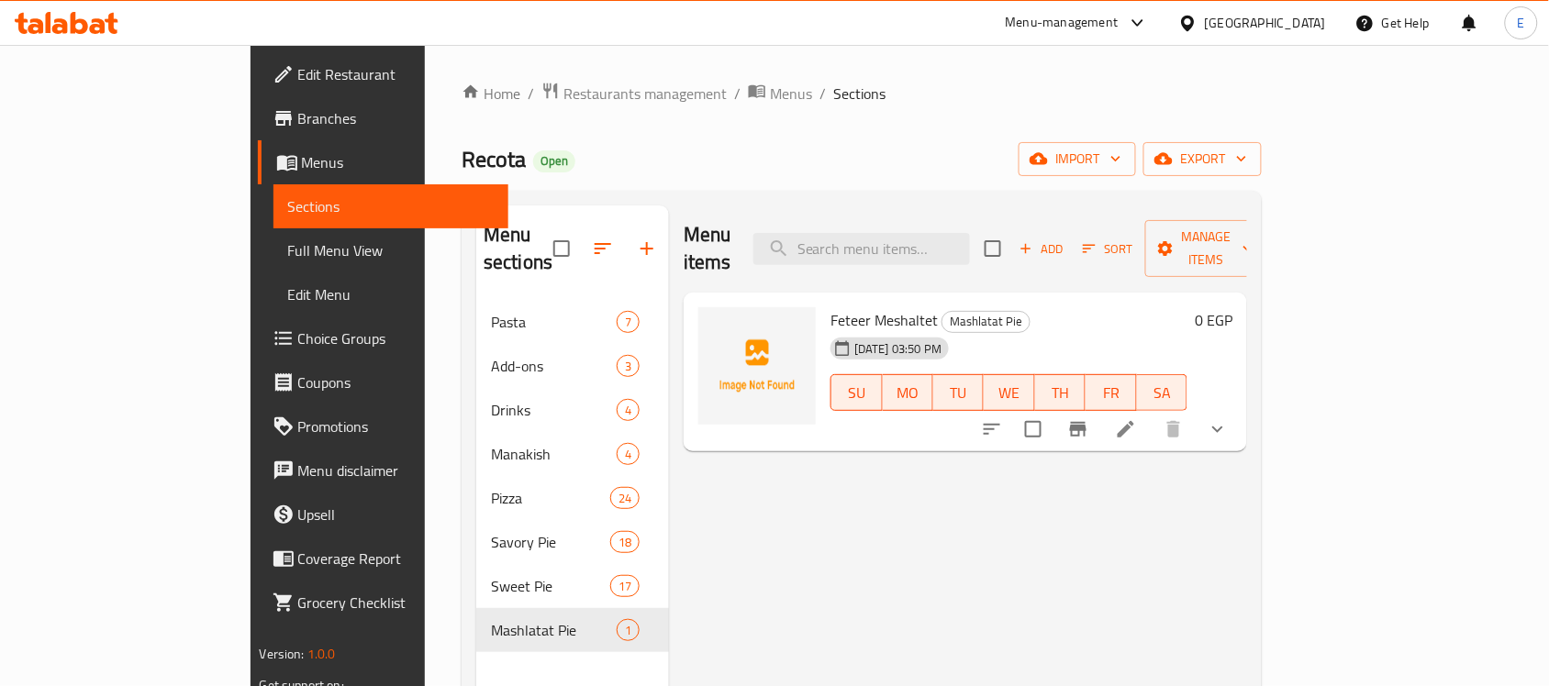
click at [1239, 417] on button "show more" at bounding box center [1217, 429] width 44 height 44
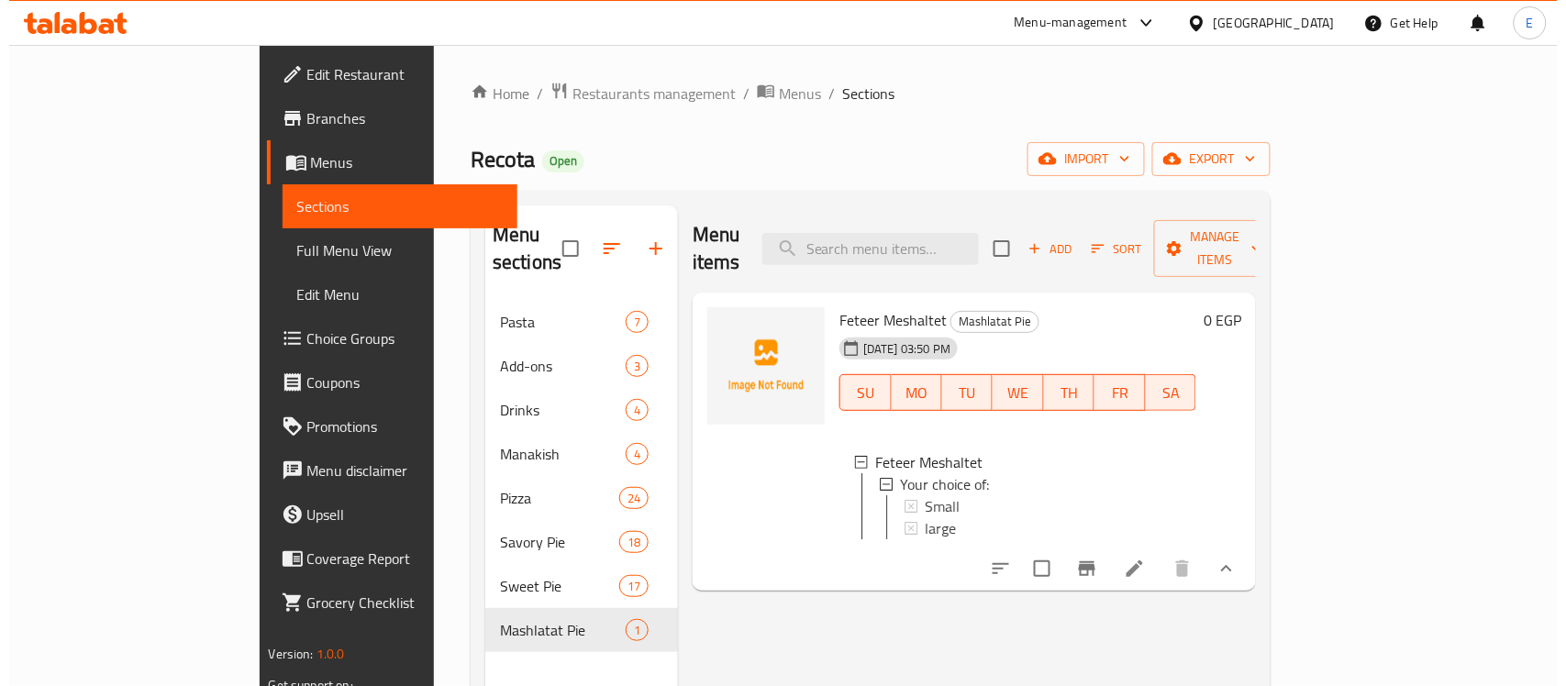
scroll to position [229, 0]
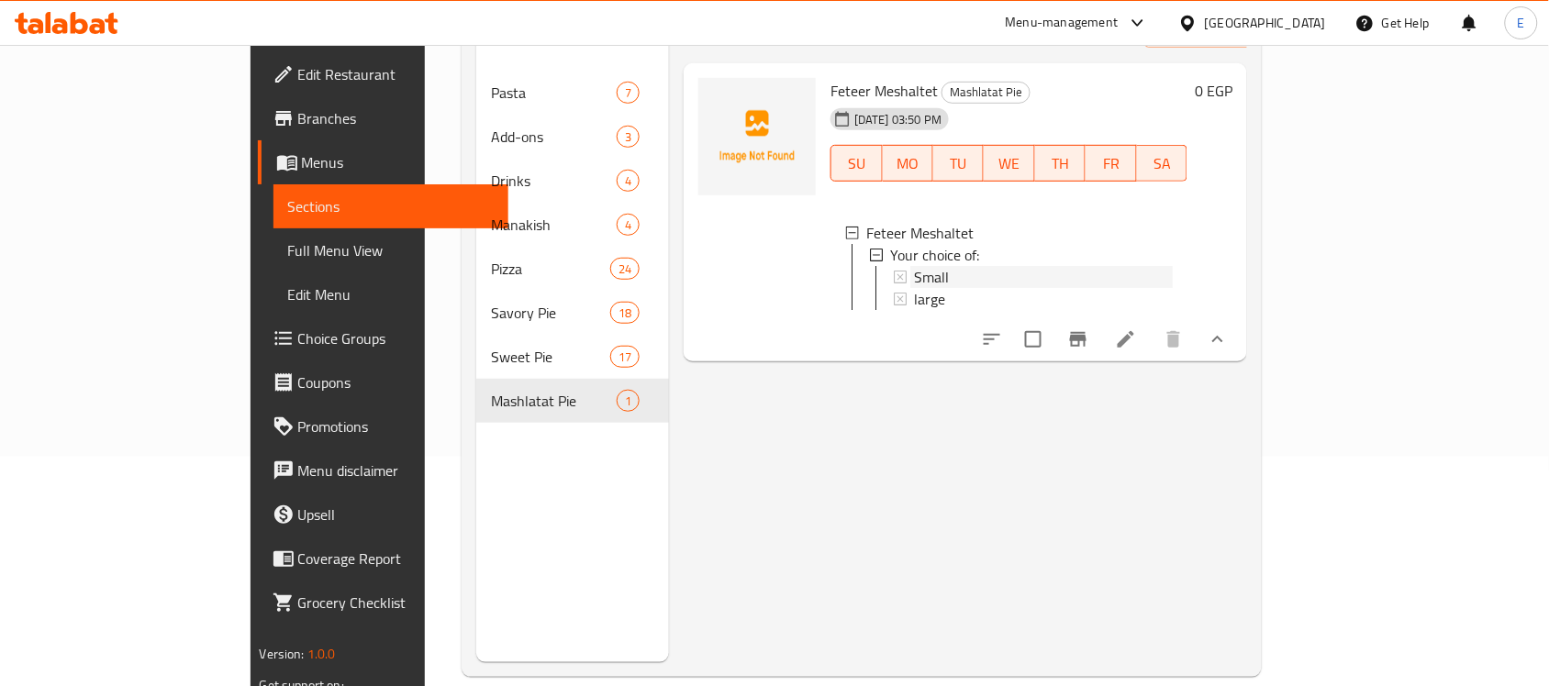
click at [925, 266] on div "Small" at bounding box center [1043, 277] width 259 height 22
